Goal: Information Seeking & Learning: Learn about a topic

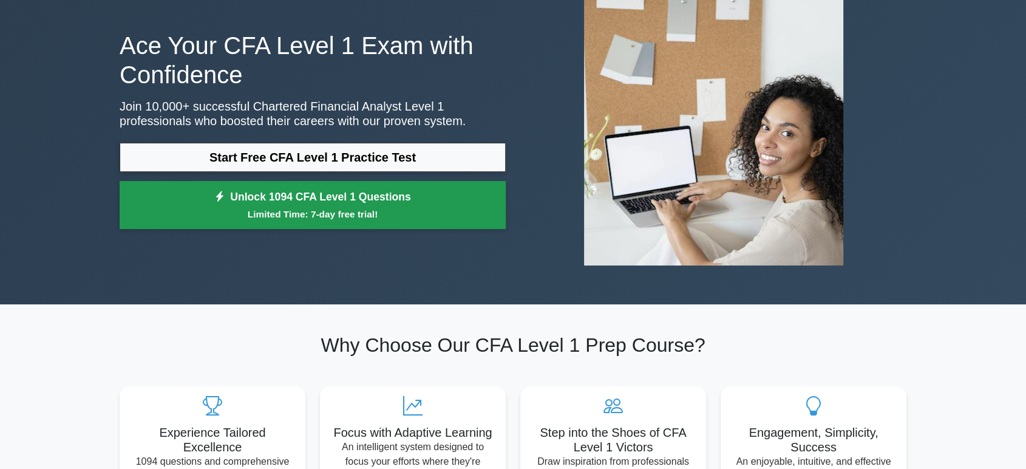
click at [447, 222] on link "Unlock 1094 CFA Level 1 Questions Limited Time: 7-day free trial!" at bounding box center [313, 205] width 386 height 49
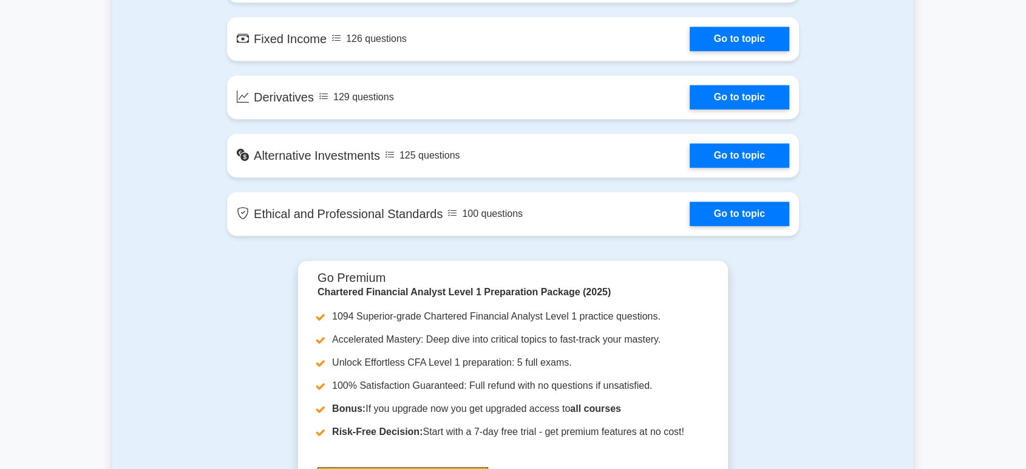
scroll to position [1058, 0]
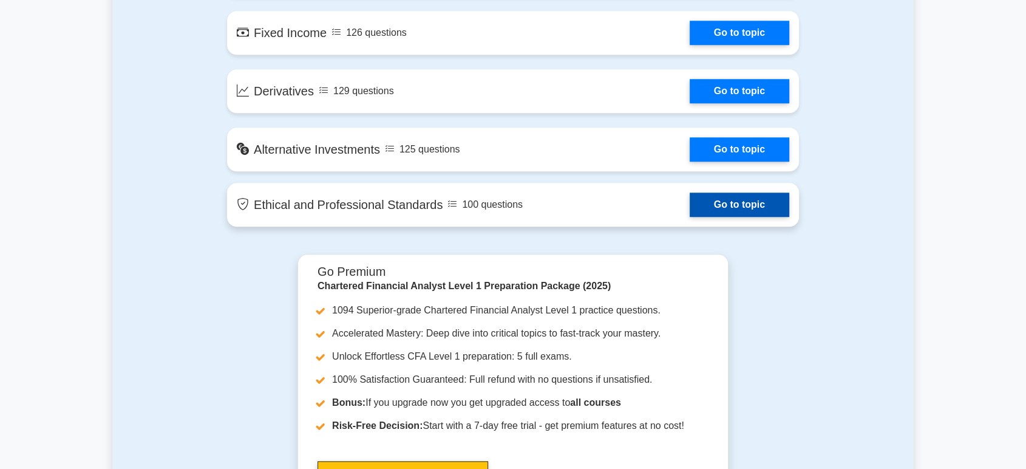
click at [723, 211] on link "Go to topic" at bounding box center [740, 204] width 100 height 24
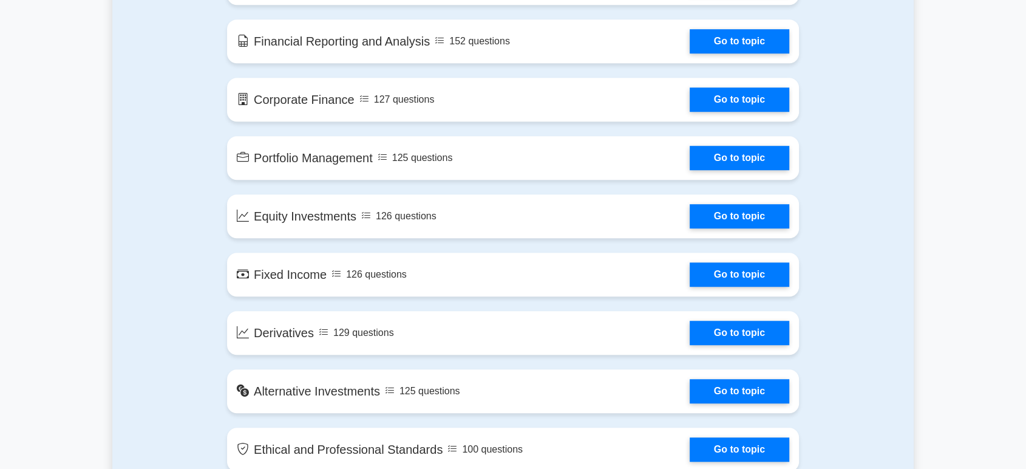
scroll to position [814, 0]
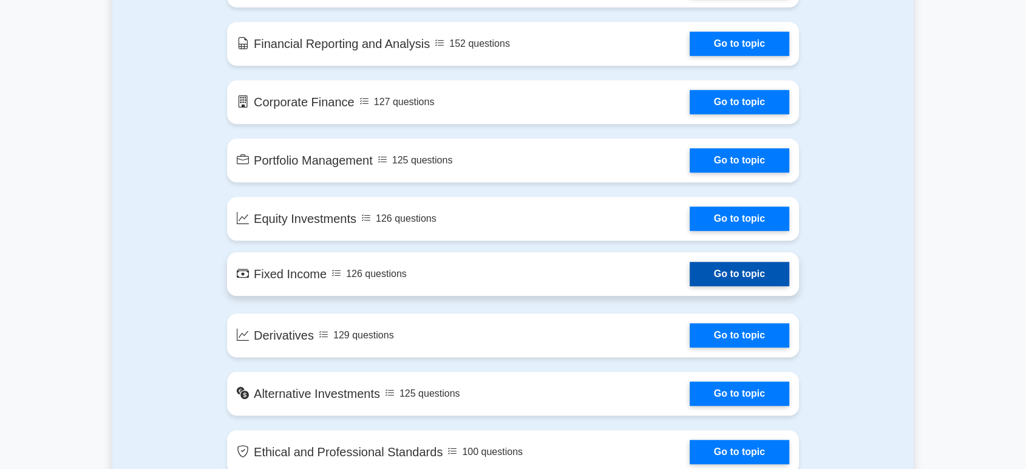
click at [743, 275] on link "Go to topic" at bounding box center [740, 274] width 100 height 24
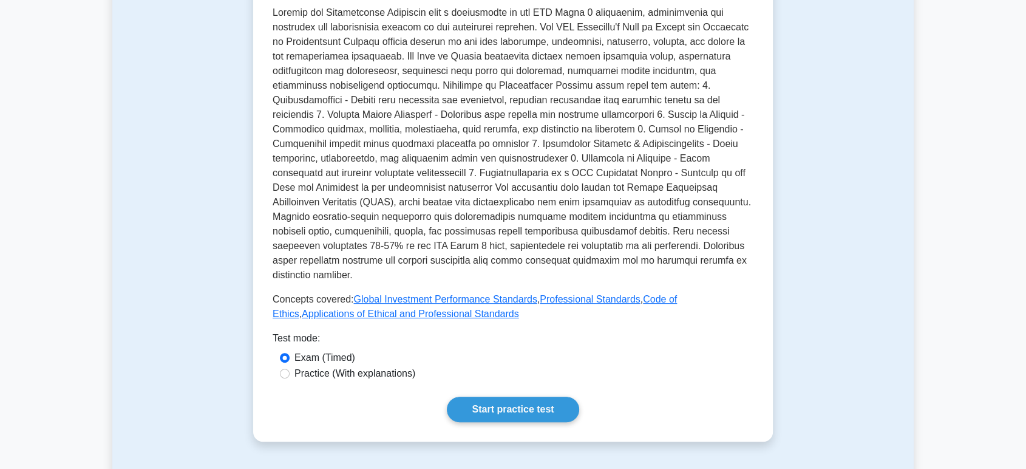
scroll to position [403, 0]
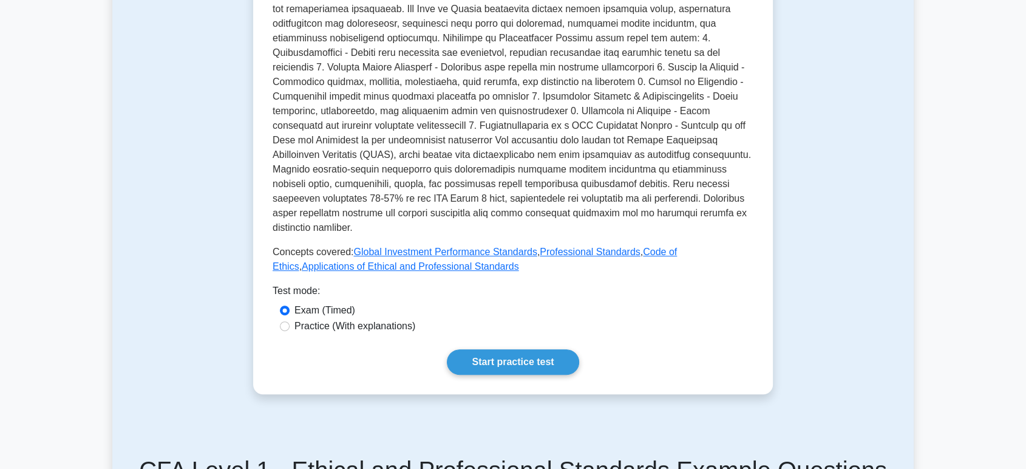
click at [406, 319] on label "Practice (With explanations)" at bounding box center [354, 326] width 121 height 15
click at [290, 321] on input "Practice (With explanations)" at bounding box center [285, 326] width 10 height 10
radio input "true"
click at [493, 349] on link "Start practice test" at bounding box center [513, 361] width 132 height 25
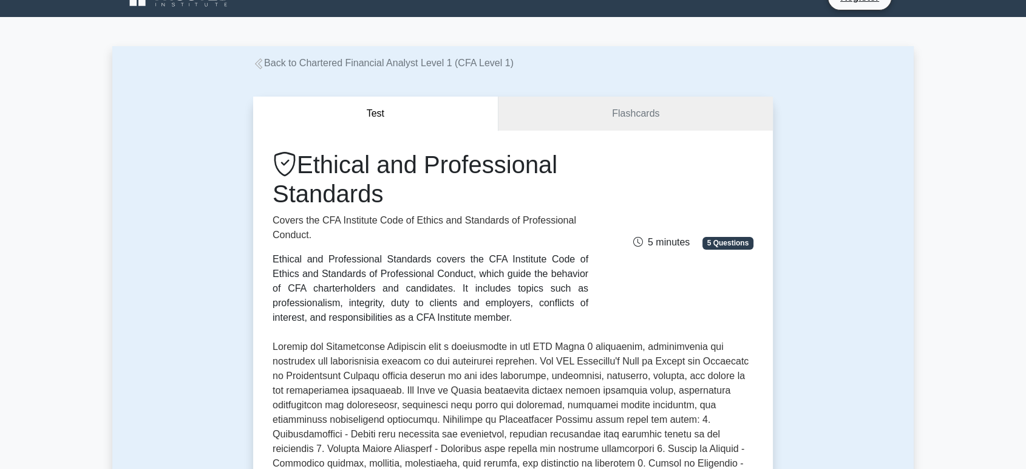
scroll to position [19, 0]
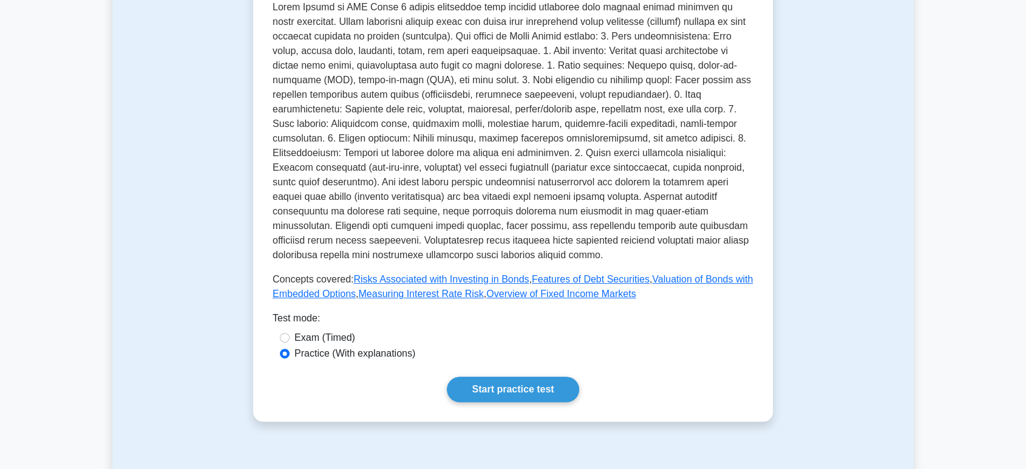
scroll to position [318, 0]
click at [512, 376] on link "Start practice test" at bounding box center [513, 388] width 132 height 25
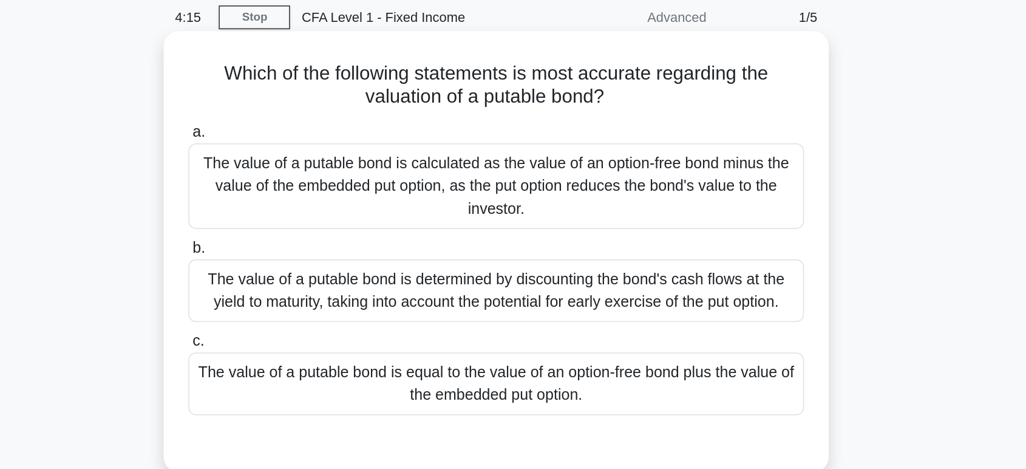
click at [495, 294] on div "The value of a putable bond is equal to the value of an option-free bond plus t…" at bounding box center [512, 293] width 393 height 40
click at [316, 270] on input "c. The value of a putable bond is equal to the value of an option-free bond plu…" at bounding box center [316, 266] width 0 height 8
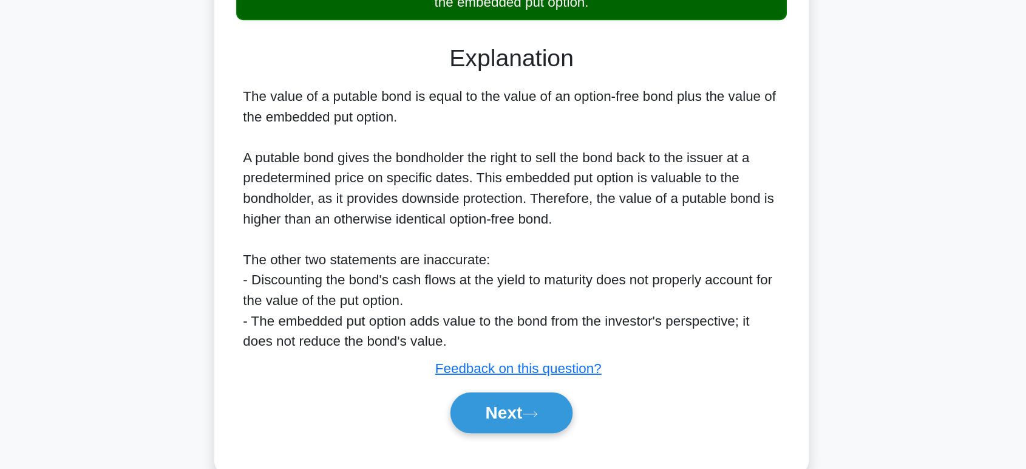
scroll to position [191, 0]
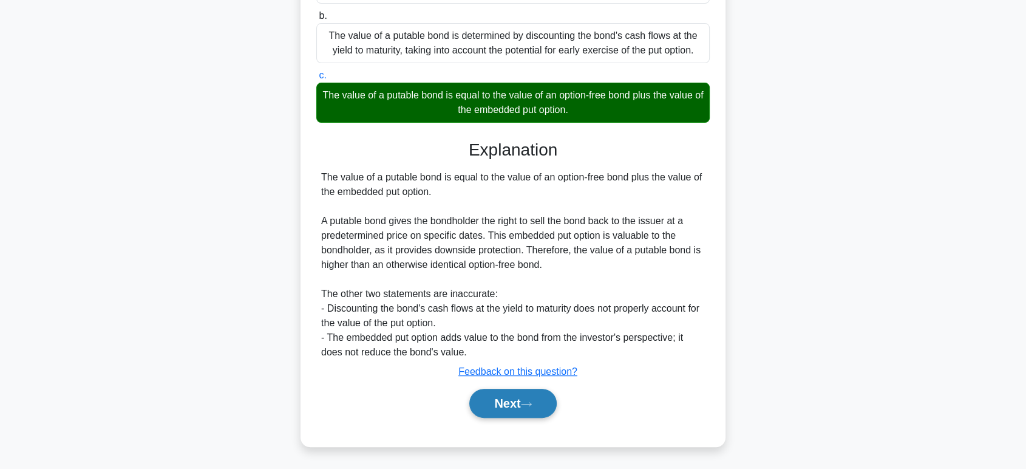
click at [524, 401] on button "Next" at bounding box center [512, 402] width 87 height 29
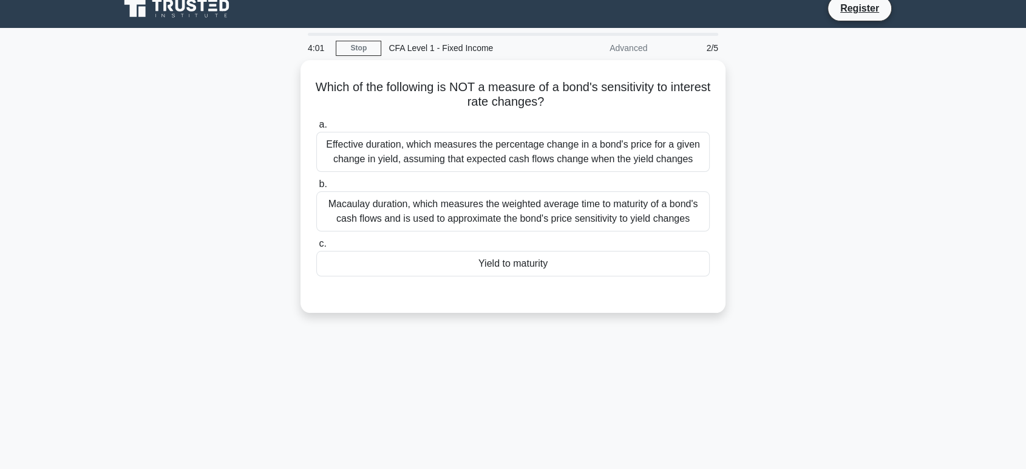
scroll to position [0, 0]
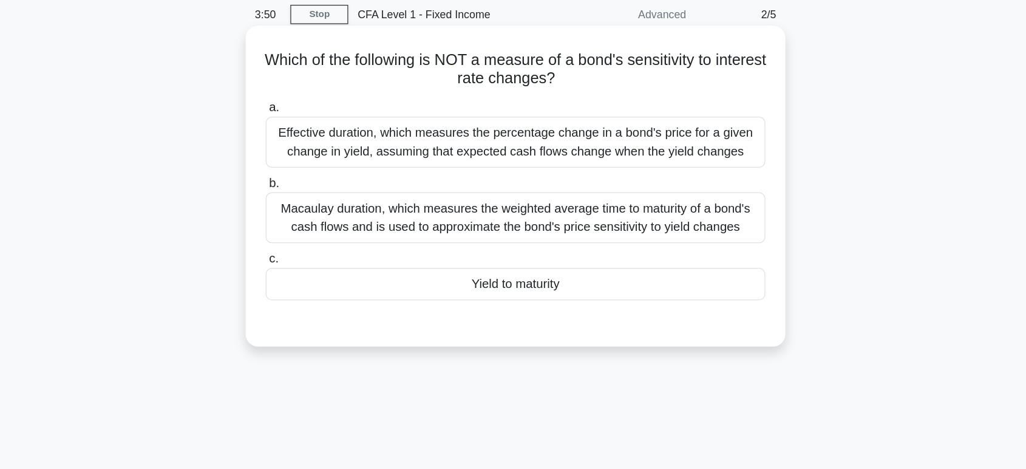
click at [529, 273] on div "Yield to maturity" at bounding box center [512, 271] width 393 height 25
click at [316, 256] on input "c. Yield to maturity" at bounding box center [316, 252] width 0 height 8
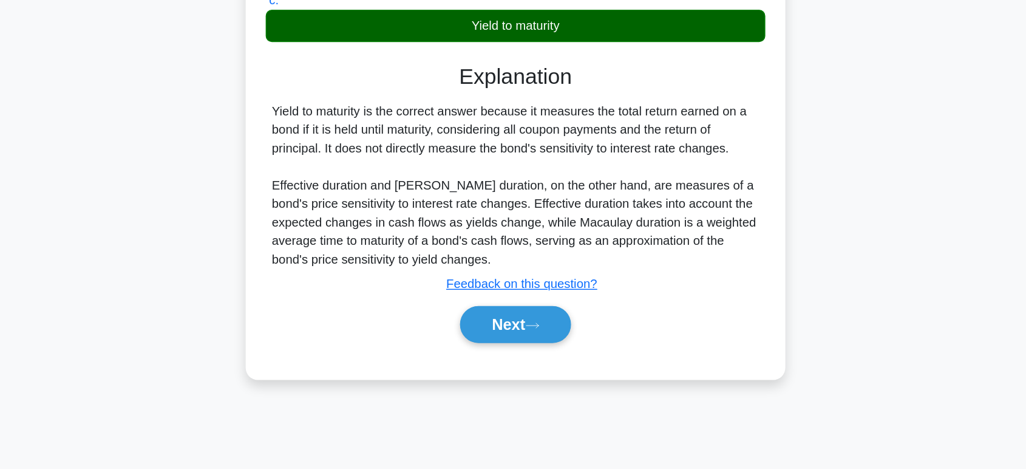
scroll to position [187, 0]
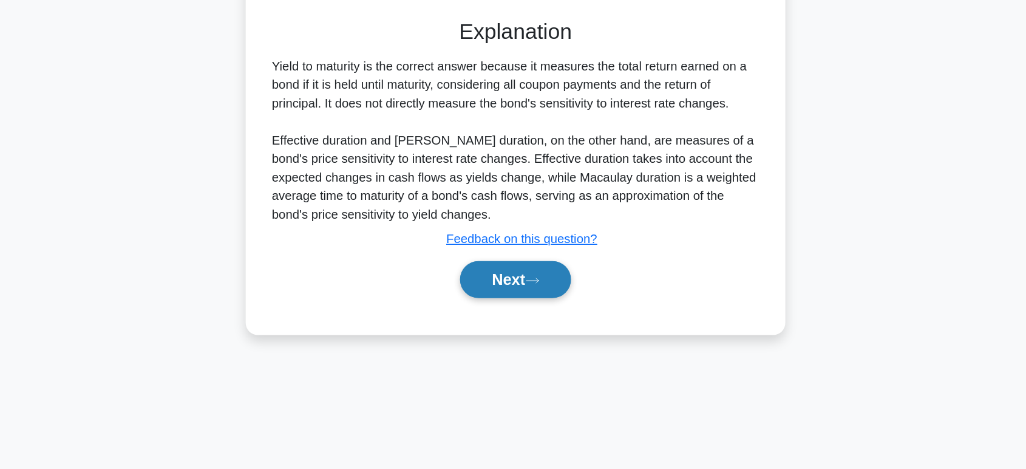
click at [523, 329] on button "Next" at bounding box center [512, 319] width 87 height 29
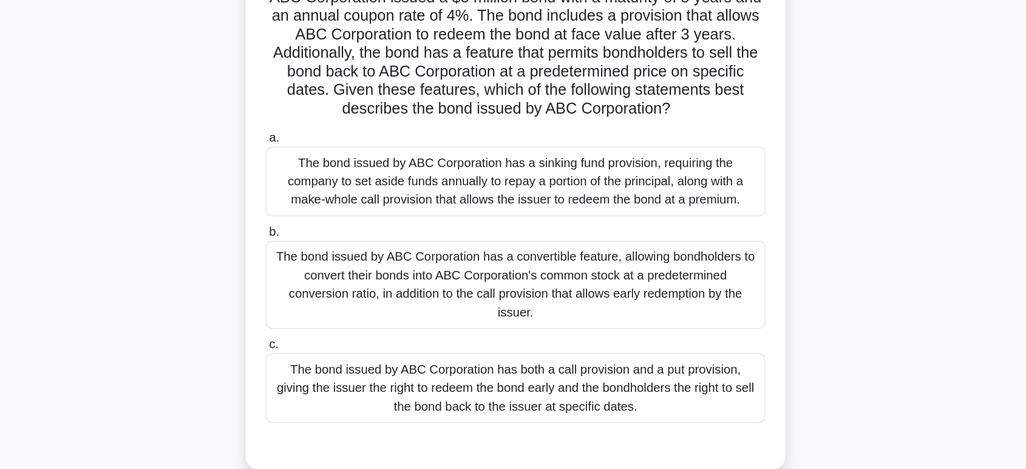
scroll to position [52, 0]
click at [523, 342] on div "The bond issued by ABC Corporation has both a call provision and a put provisio…" at bounding box center [512, 350] width 393 height 55
click at [316, 320] on input "c. The bond issued by ABC Corporation has both a call provision and a put provi…" at bounding box center [316, 316] width 0 height 8
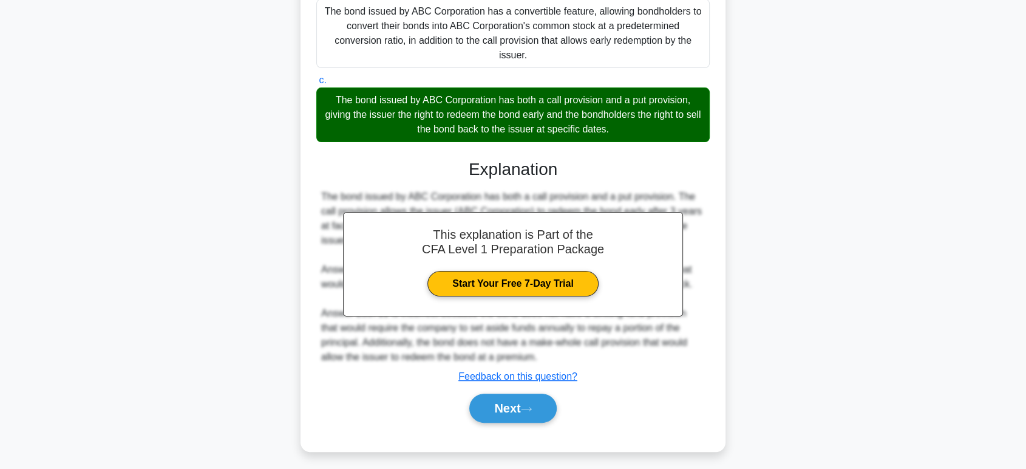
scroll to position [293, 0]
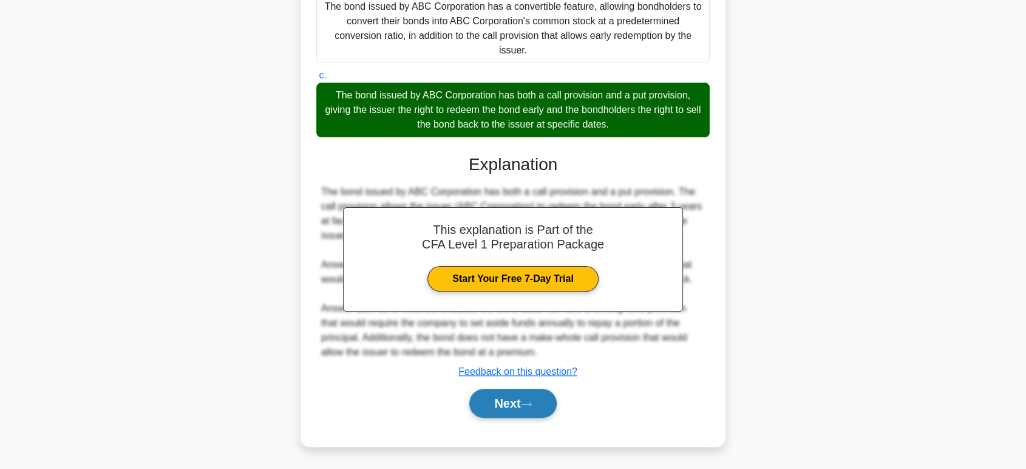
click at [517, 400] on button "Next" at bounding box center [512, 402] width 87 height 29
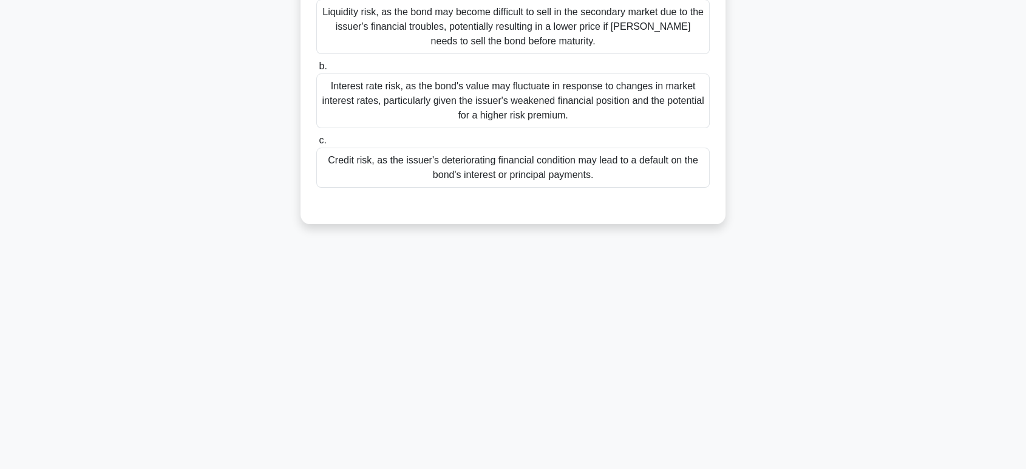
scroll to position [0, 0]
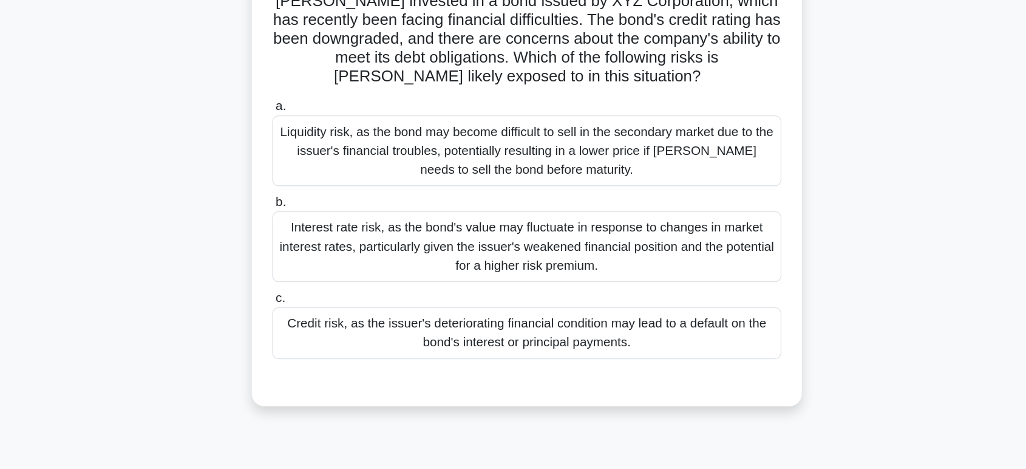
click at [518, 354] on div "Credit risk, as the issuer's deteriorating financial condition may lead to a de…" at bounding box center [512, 351] width 393 height 40
click at [316, 328] on input "c. Credit risk, as the issuer's deteriorating financial condition may lead to a…" at bounding box center [316, 324] width 0 height 8
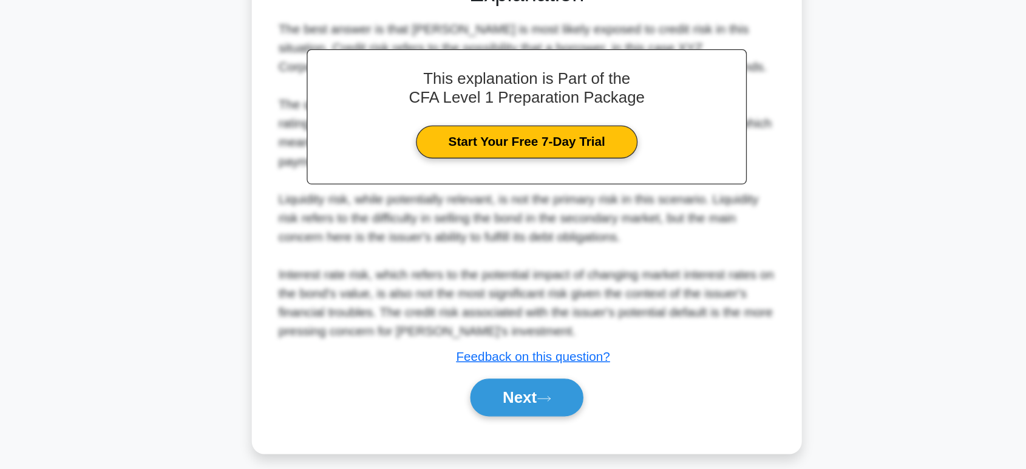
scroll to position [300, 0]
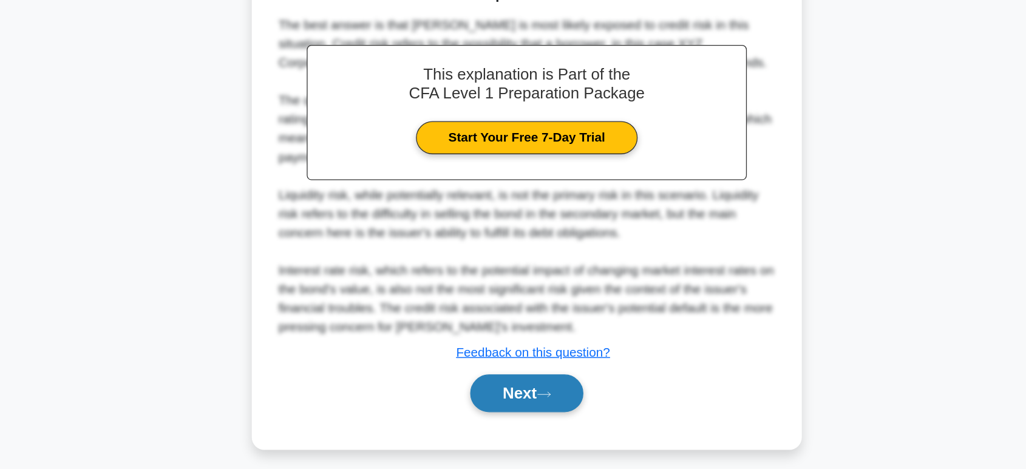
click at [520, 415] on button "Next" at bounding box center [512, 409] width 87 height 29
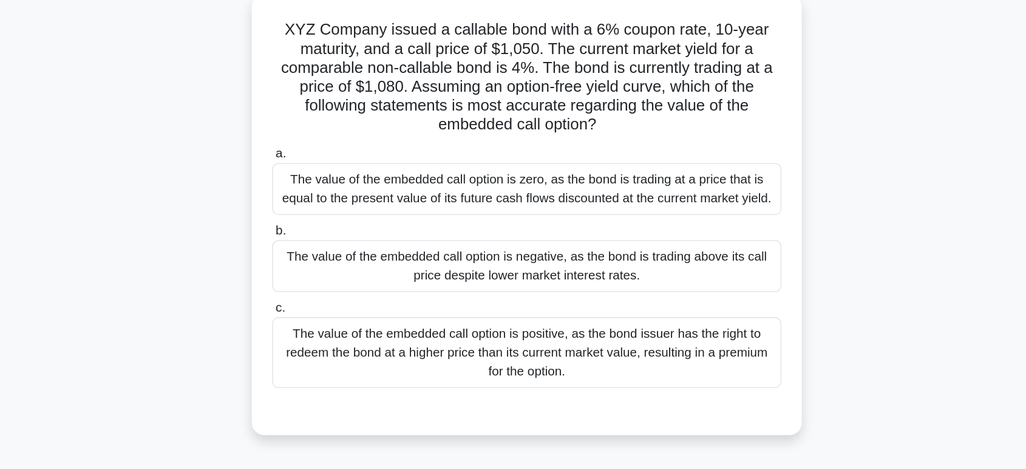
scroll to position [35, 0]
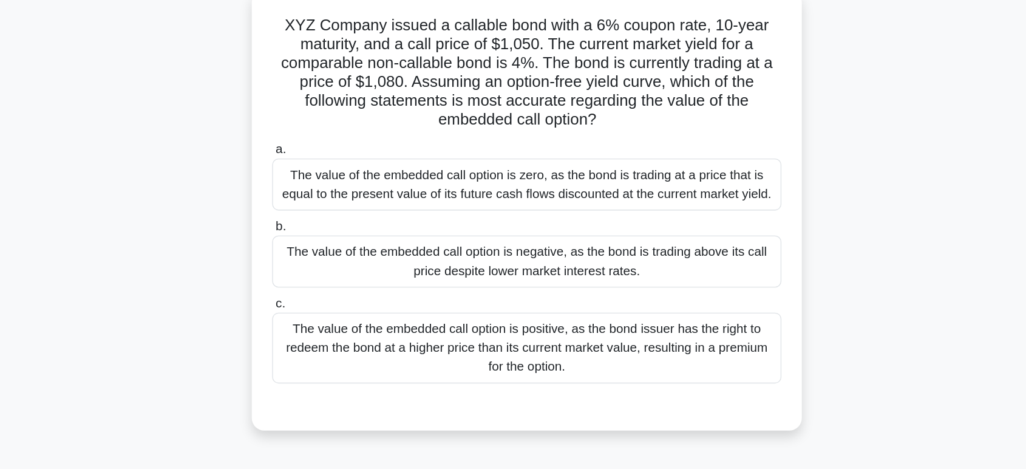
click at [642, 317] on div "The value of the embedded call option is positive, as the bond issuer has the r…" at bounding box center [512, 309] width 393 height 55
click at [316, 279] on input "c. The value of the embedded call option is positive, as the bond issuer has th…" at bounding box center [316, 275] width 0 height 8
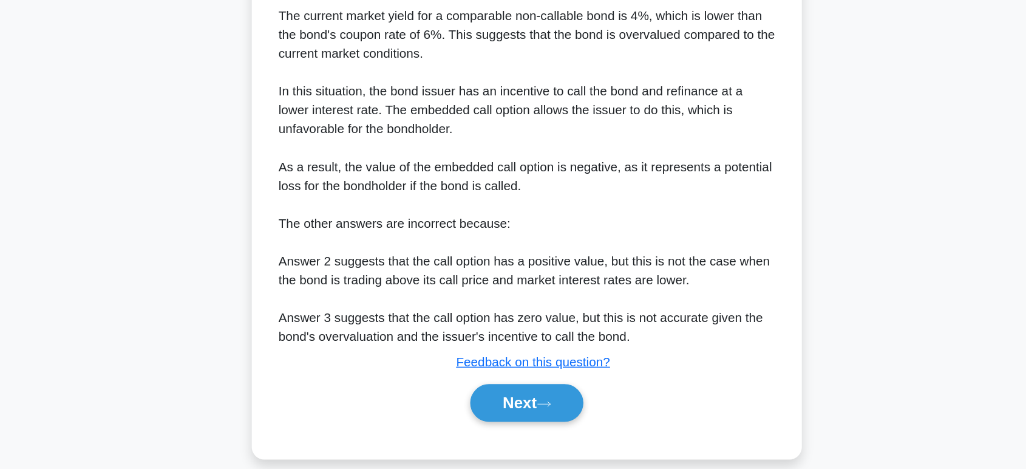
scroll to position [382, 0]
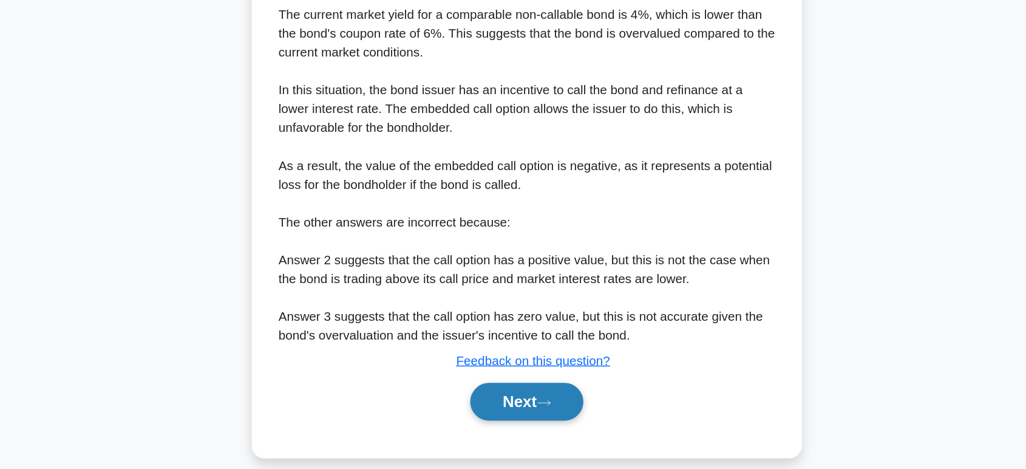
click at [518, 416] on button "Next" at bounding box center [512, 416] width 87 height 29
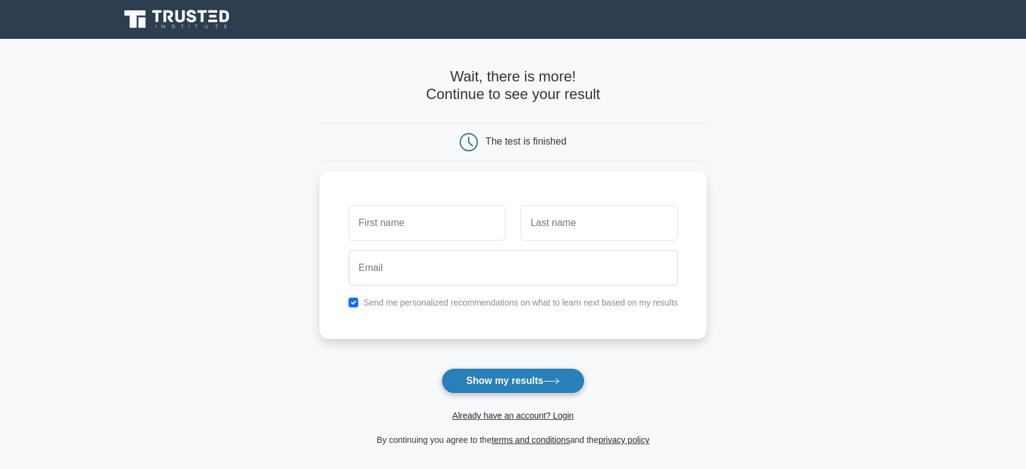
click at [524, 378] on button "Show my results" at bounding box center [512, 380] width 143 height 25
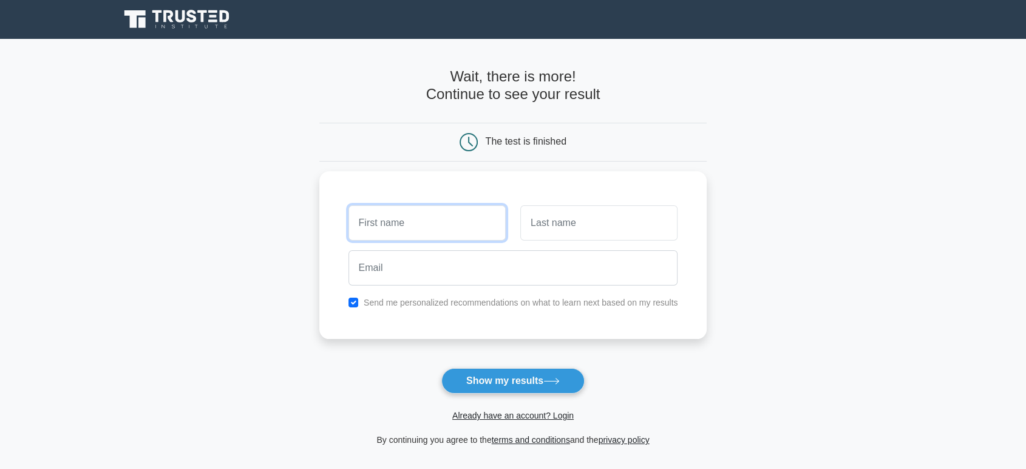
scroll to position [140, 0]
